Goal: Information Seeking & Learning: Learn about a topic

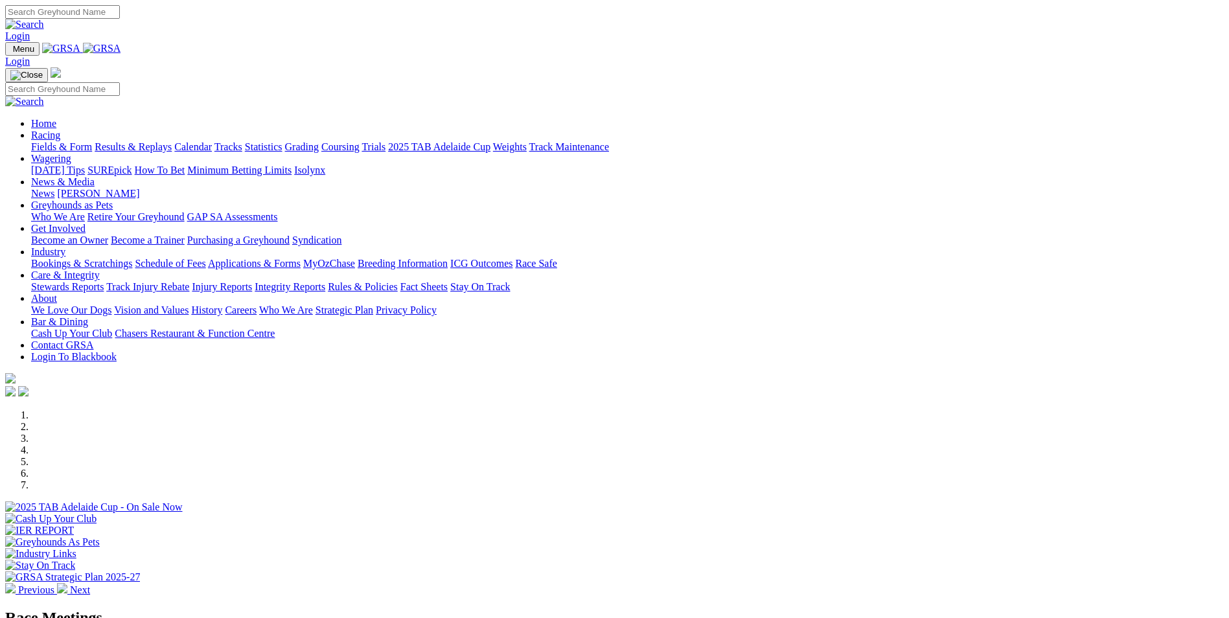
click at [60, 130] on link "Racing" at bounding box center [45, 135] width 29 height 11
click at [212, 141] on link "Calendar" at bounding box center [193, 146] width 38 height 11
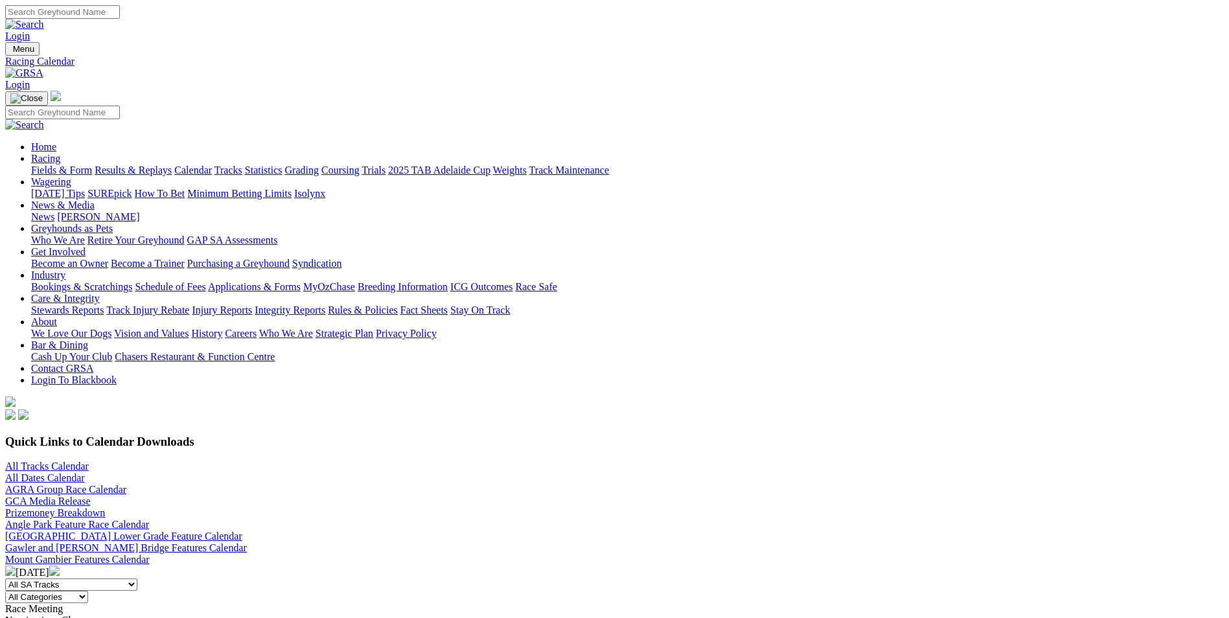
click at [137, 578] on select "All SA Tracks [GEOGRAPHIC_DATA] Gawler [GEOGRAPHIC_DATA] [PERSON_NAME][GEOGRAPH…" at bounding box center [71, 584] width 132 height 12
select select "4"
click at [137, 578] on select "All SA Tracks [GEOGRAPHIC_DATA] Gawler [GEOGRAPHIC_DATA] [PERSON_NAME][GEOGRAPH…" at bounding box center [71, 584] width 132 height 12
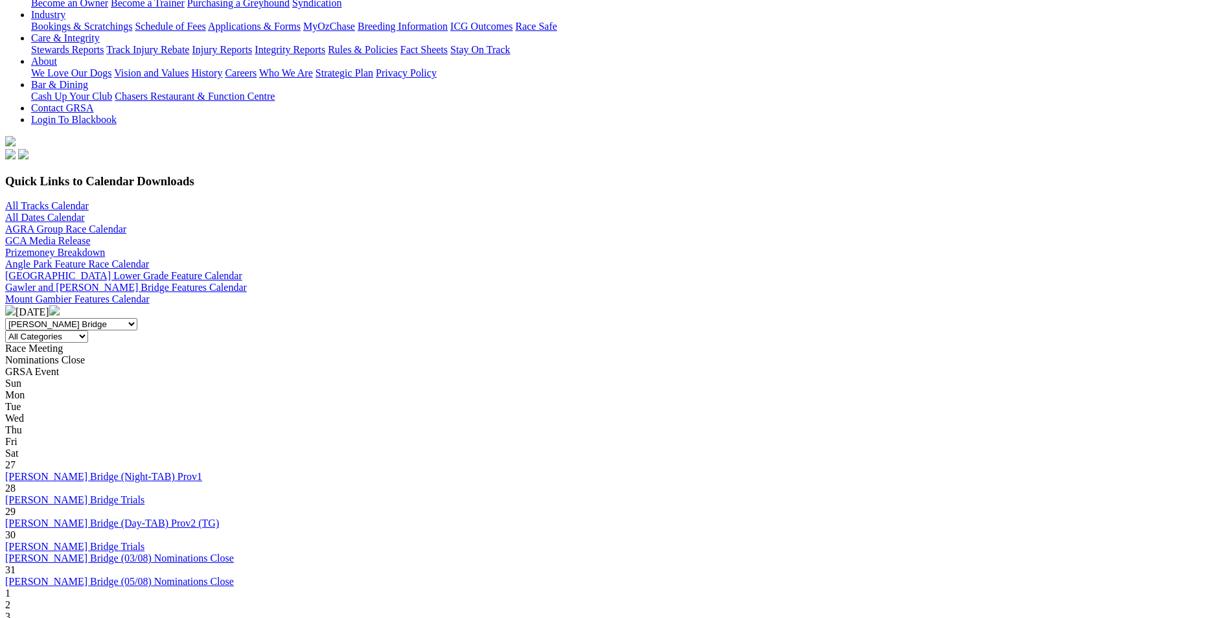
scroll to position [259, 0]
click at [60, 306] on img at bounding box center [54, 311] width 10 height 10
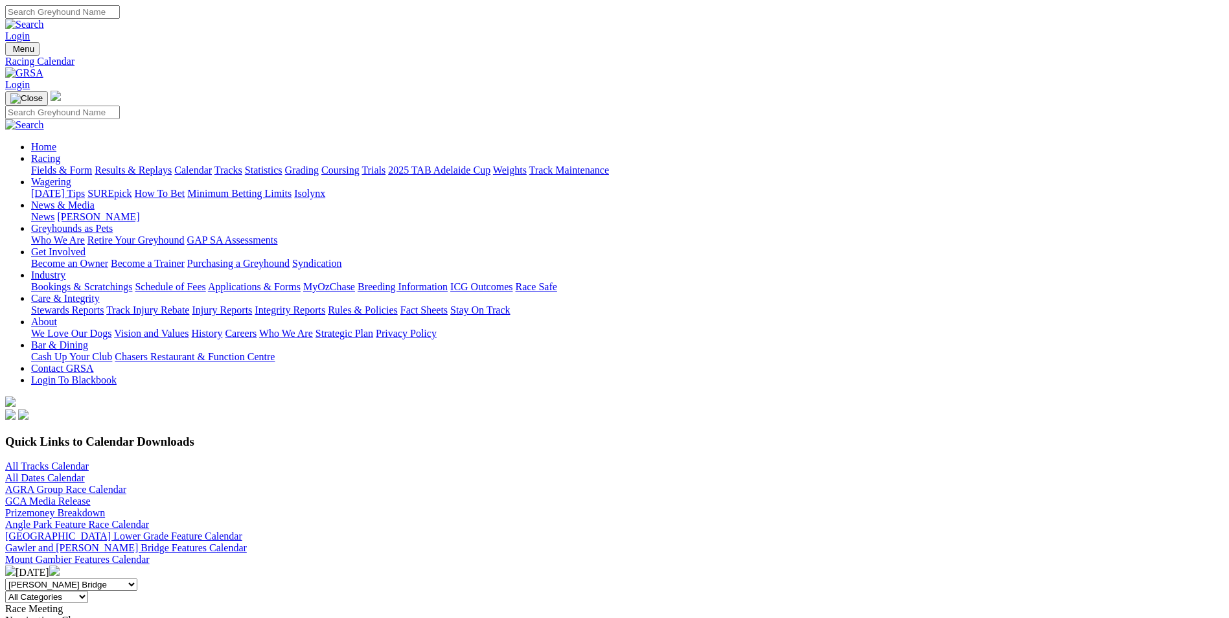
click at [60, 565] on img at bounding box center [54, 570] width 10 height 10
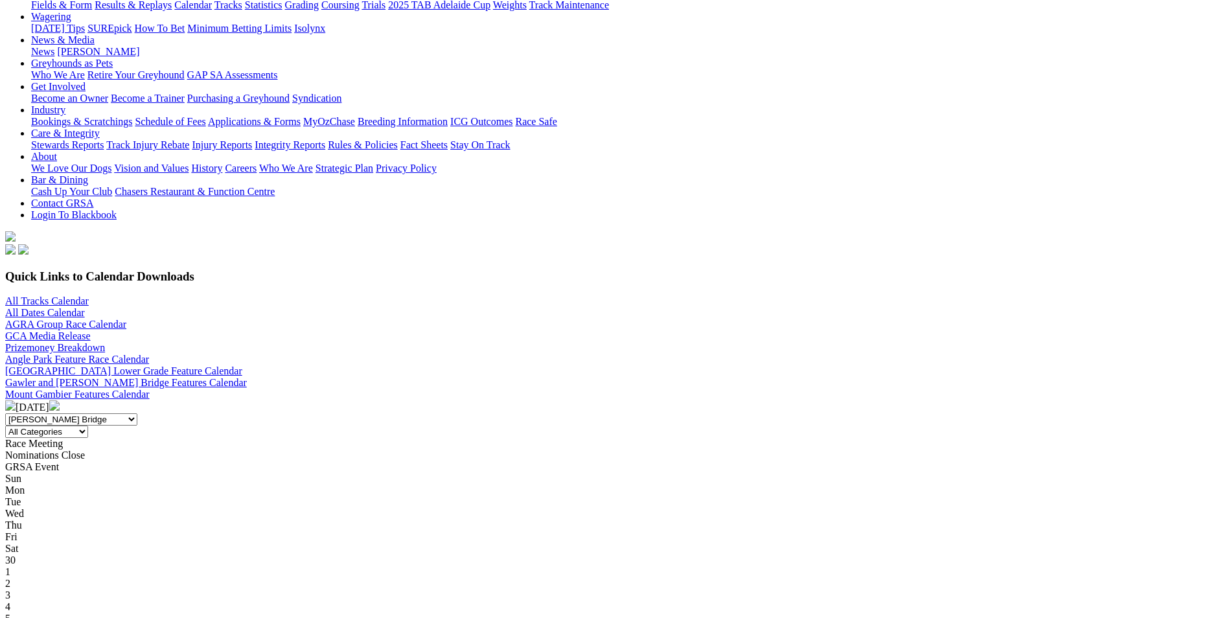
scroll to position [194, 0]
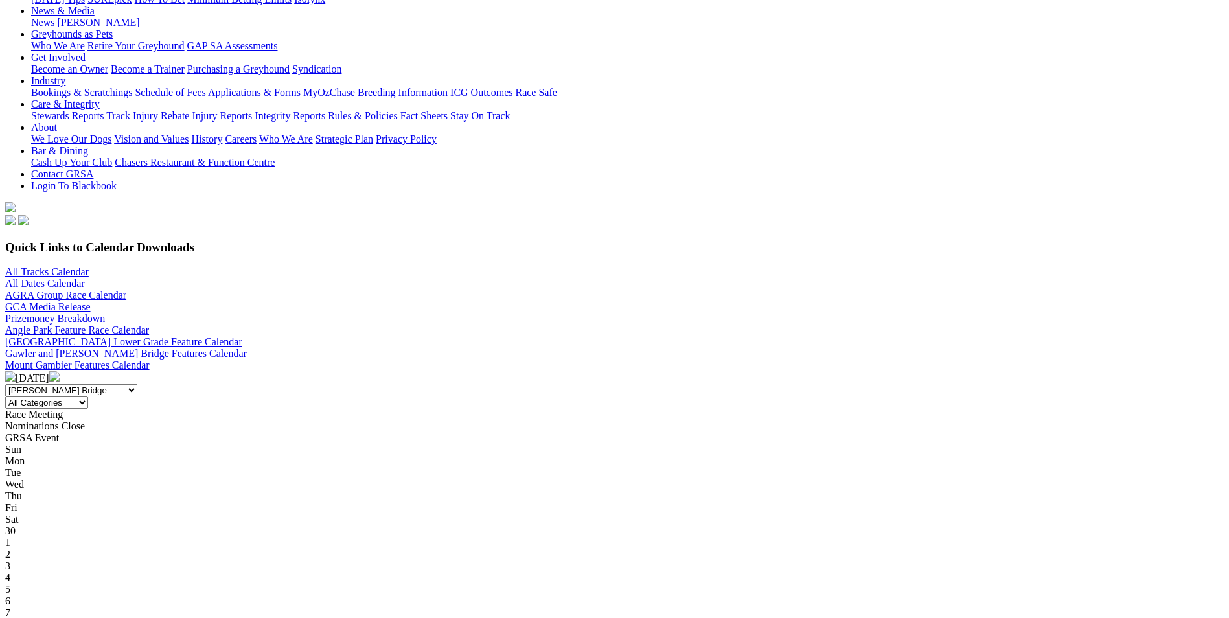
click at [267, 607] on div "7" at bounding box center [614, 613] width 1218 height 12
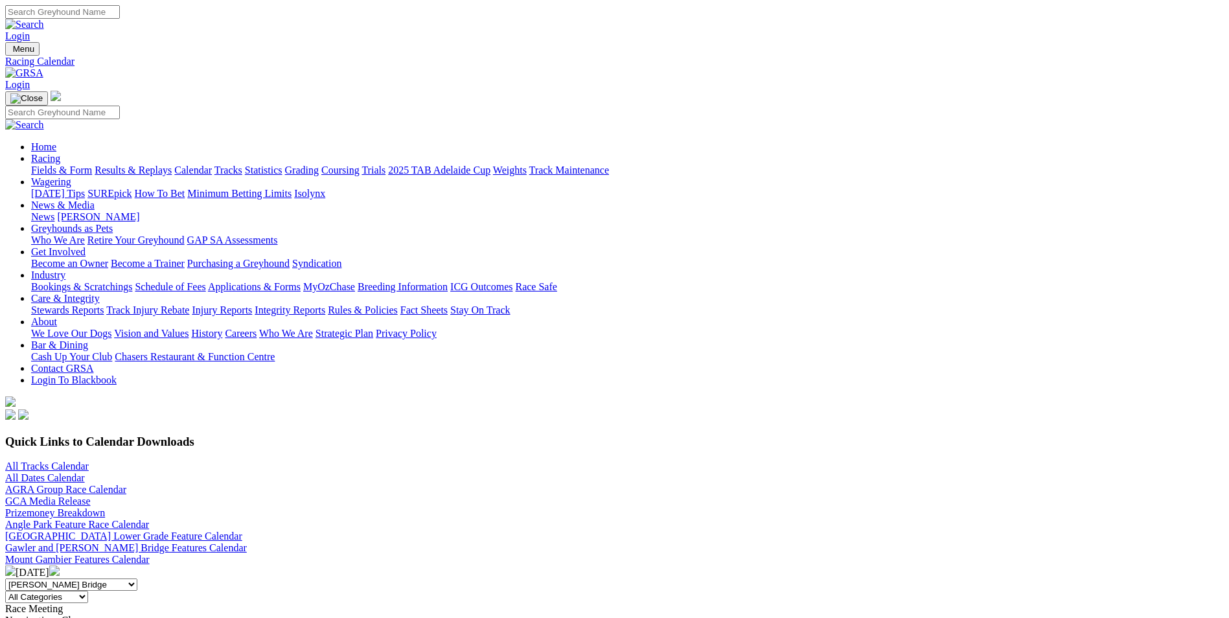
click at [88, 591] on select "All Categories Race Meetings GRSA Events Nomination Dates" at bounding box center [46, 597] width 83 height 12
select select "0"
click at [88, 591] on select "All Categories Race Meetings GRSA Events Nomination Dates" at bounding box center [46, 597] width 83 height 12
